Goal: Information Seeking & Learning: Learn about a topic

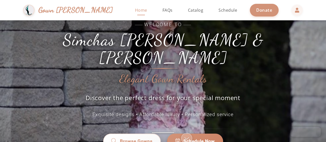
click at [1, 40] on div "Welcome to Simchas [PERSON_NAME] & [PERSON_NAME] Elegant Gown Rentals Discover …" at bounding box center [163, 91] width 326 height 142
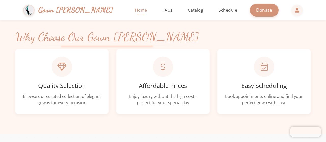
scroll to position [163, 0]
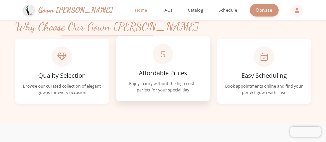
click at [147, 67] on div "Affordable Prices Enjoy luxury without the high cost - perfect for your special…" at bounding box center [162, 68] width 93 height 65
click at [155, 79] on div "Affordable Prices Enjoy luxury without the high cost - perfect for your special…" at bounding box center [162, 68] width 93 height 65
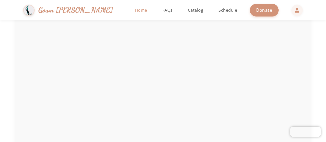
scroll to position [794, 0]
click at [162, 8] on span "FAQs" at bounding box center [167, 10] width 10 height 6
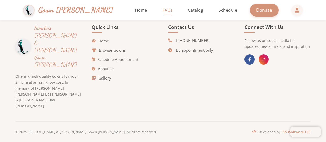
scroll to position [217, 0]
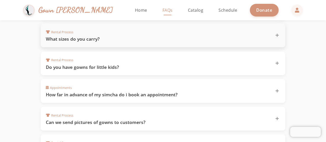
click at [68, 36] on h3 "What sizes do you carry?" at bounding box center [157, 39] width 223 height 6
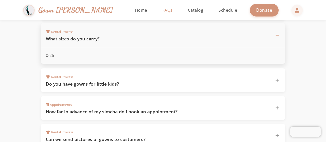
click at [68, 36] on h3 "What sizes do you carry?" at bounding box center [157, 39] width 223 height 6
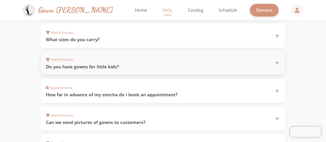
click at [82, 66] on h3 "Do you have gowns for little kids?" at bounding box center [157, 67] width 223 height 6
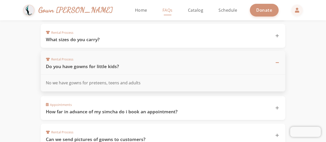
click at [82, 66] on h3 "Do you have gowns for little kids?" at bounding box center [157, 66] width 223 height 6
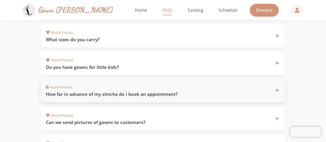
click at [91, 91] on h3 "How far in advance of my simcha do i book an appointment?" at bounding box center [157, 94] width 223 height 6
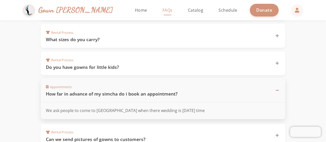
drag, startPoint x: 91, startPoint y: 89, endPoint x: 78, endPoint y: 89, distance: 12.7
click at [78, 91] on h3 "How far in advance of my simcha do i book an appointment?" at bounding box center [157, 94] width 223 height 6
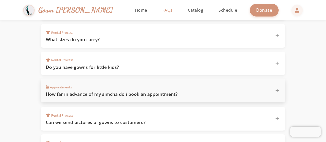
click at [44, 95] on div "Appointments How far in advance of my simcha do i book an appointment?" at bounding box center [163, 91] width 244 height 24
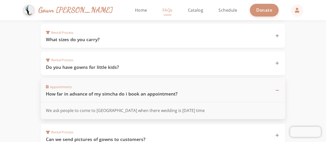
click at [4, 100] on section "Frequently Asked Questions Find answers to common questions about our gown rent…" at bounding box center [163, 60] width 326 height 515
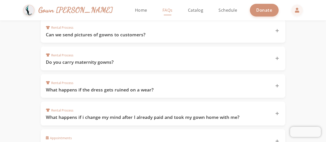
scroll to position [339, 0]
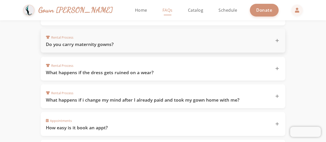
click at [80, 41] on h3 "Do you carry maternity gowns?" at bounding box center [157, 44] width 223 height 6
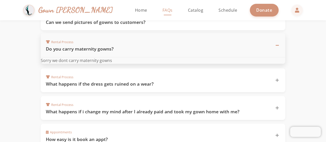
scroll to position [322, 0]
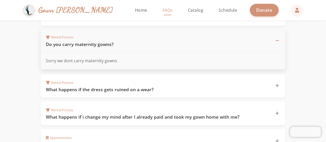
click at [80, 41] on h3 "Do you carry maternity gowns?" at bounding box center [157, 44] width 223 height 6
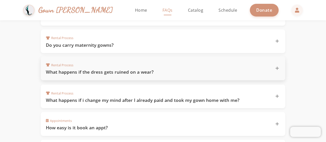
click at [106, 69] on h3 "What happens if the dress gets ruined on a wear?" at bounding box center [157, 72] width 223 height 6
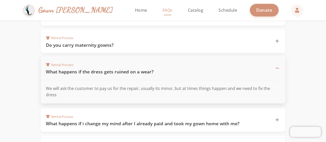
click at [111, 69] on h3 "What happens if the dress gets ruined on a wear?" at bounding box center [157, 72] width 223 height 6
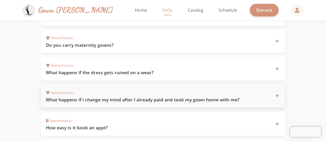
click at [113, 97] on h3 "What happens if i change my mind after I already paid and took my gown home wit…" at bounding box center [157, 100] width 223 height 6
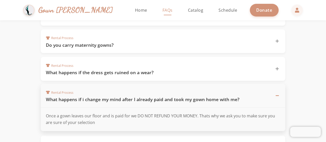
click at [113, 96] on h3 "What happens if i change my mind after I already paid and took my gown home wit…" at bounding box center [157, 99] width 223 height 6
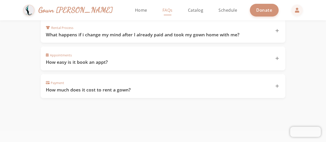
scroll to position [403, 0]
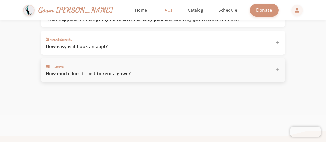
click at [72, 71] on h3 "How much does it cost to rent a gown?" at bounding box center [157, 74] width 223 height 6
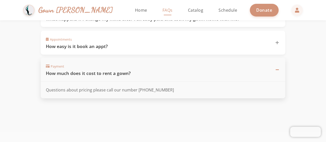
click at [183, 14] on link "Catalog" at bounding box center [196, 10] width 26 height 20
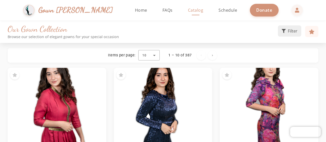
click at [290, 28] on span "Filter" at bounding box center [293, 31] width 10 height 6
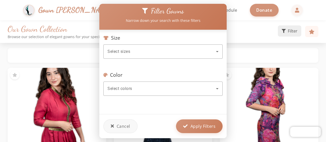
scroll to position [10, 0]
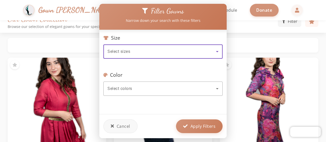
click at [158, 50] on div "Select sizes" at bounding box center [161, 52] width 108 height 6
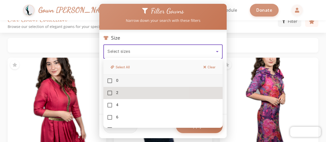
click at [109, 94] on mat-pseudo-checkbox at bounding box center [109, 93] width 5 height 5
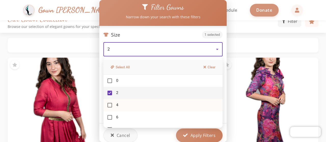
click at [110, 107] on mat-pseudo-checkbox at bounding box center [109, 105] width 5 height 5
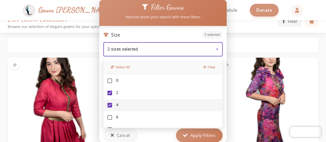
click at [149, 139] on div at bounding box center [163, 71] width 326 height 142
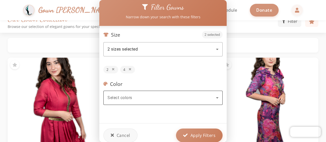
click at [152, 100] on div "Select colors" at bounding box center [161, 98] width 108 height 6
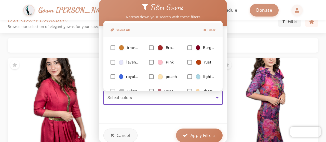
scroll to position [58, 0]
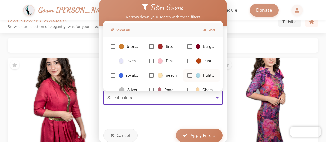
click at [187, 75] on mat-pseudo-checkbox at bounding box center [189, 75] width 5 height 5
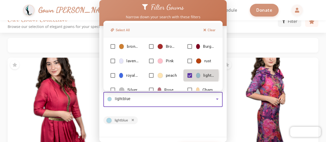
scroll to position [25, 0]
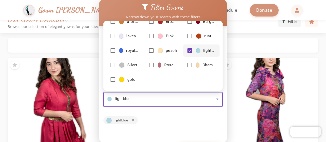
click at [223, 63] on div at bounding box center [163, 71] width 326 height 142
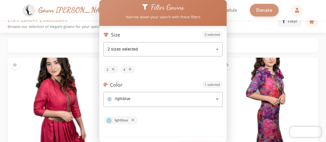
click at [240, 81] on div at bounding box center [163, 71] width 326 height 142
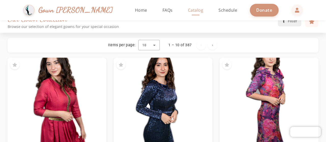
click at [286, 24] on button "Filter" at bounding box center [289, 20] width 23 height 11
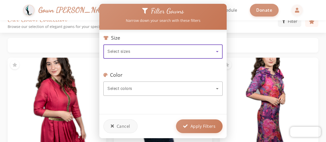
click at [161, 52] on div "Select sizes" at bounding box center [161, 52] width 108 height 6
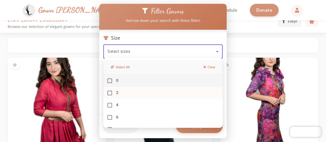
click at [116, 94] on span "2" at bounding box center [117, 92] width 2 height 5
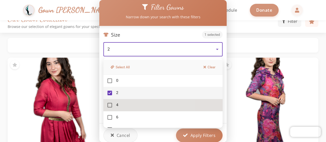
click at [112, 108] on mat-option "4" at bounding box center [162, 105] width 119 height 12
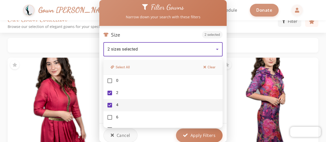
click at [189, 137] on div at bounding box center [163, 71] width 326 height 142
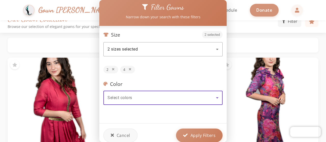
click at [166, 96] on div "Select colors" at bounding box center [161, 98] width 108 height 6
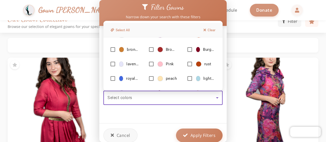
scroll to position [58, 0]
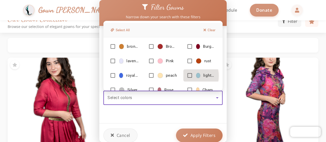
click at [187, 76] on mat-pseudo-checkbox at bounding box center [189, 75] width 5 height 5
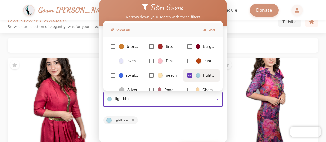
scroll to position [25, 0]
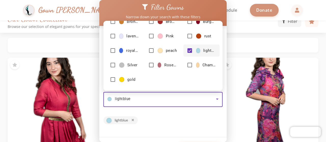
click at [183, 119] on div at bounding box center [163, 71] width 326 height 142
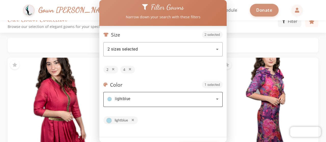
click at [207, 100] on div "lightblue" at bounding box center [161, 99] width 108 height 6
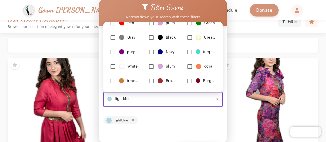
click at [137, 103] on div at bounding box center [163, 71] width 326 height 142
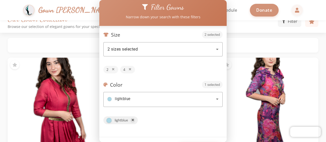
click at [133, 119] on icon at bounding box center [133, 120] width 2 height 3
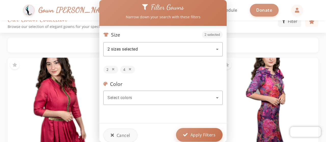
click at [192, 133] on span "Apply Filters" at bounding box center [202, 135] width 25 height 6
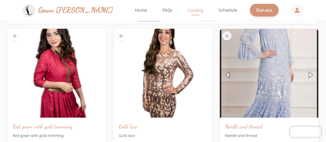
scroll to position [81, 0]
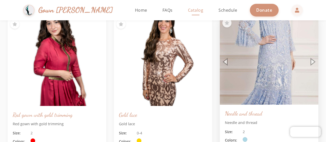
click at [312, 61] on img at bounding box center [268, 61] width 103 height 94
click at [285, 63] on img at bounding box center [268, 61] width 103 height 94
click at [226, 60] on img at bounding box center [268, 61] width 103 height 94
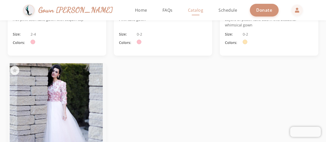
scroll to position [7494, 0]
